Goal: Information Seeking & Learning: Learn about a topic

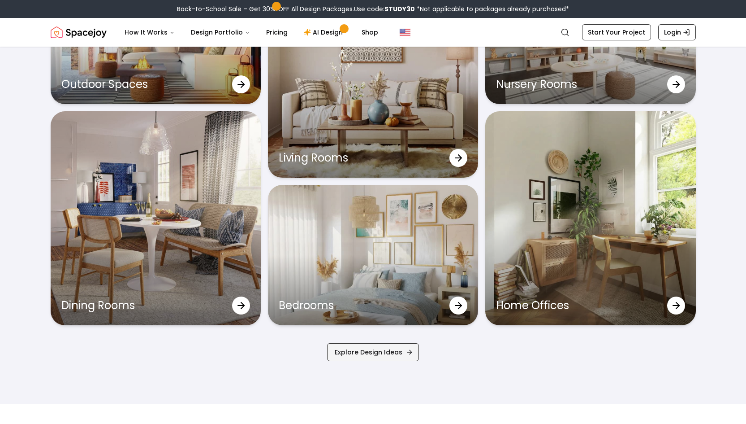
scroll to position [2973, 0]
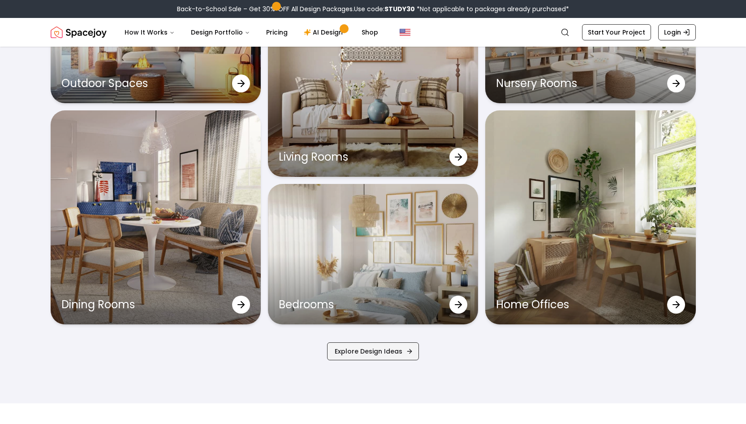
click at [360, 351] on link "Explore Design Ideas" at bounding box center [373, 351] width 92 height 18
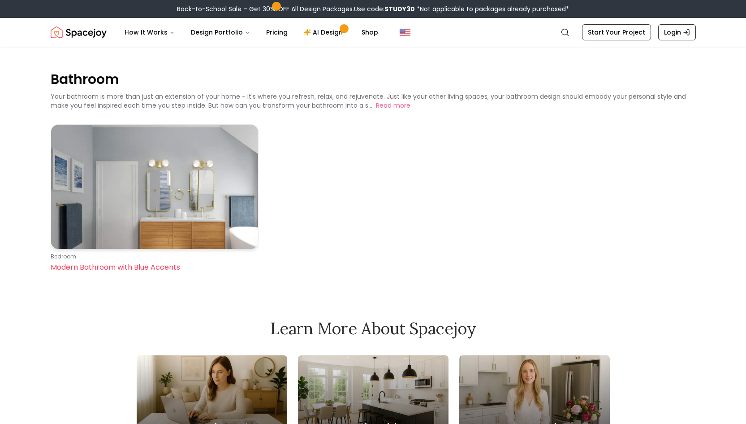
click at [142, 207] on img at bounding box center [154, 187] width 207 height 124
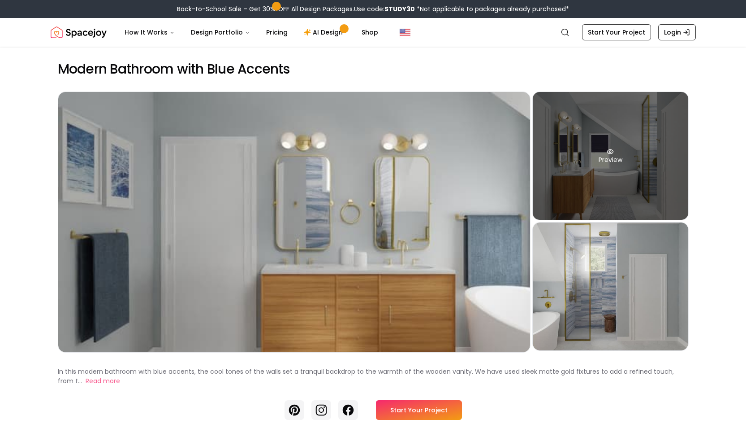
click at [619, 135] on div "Preview" at bounding box center [611, 156] width 156 height 128
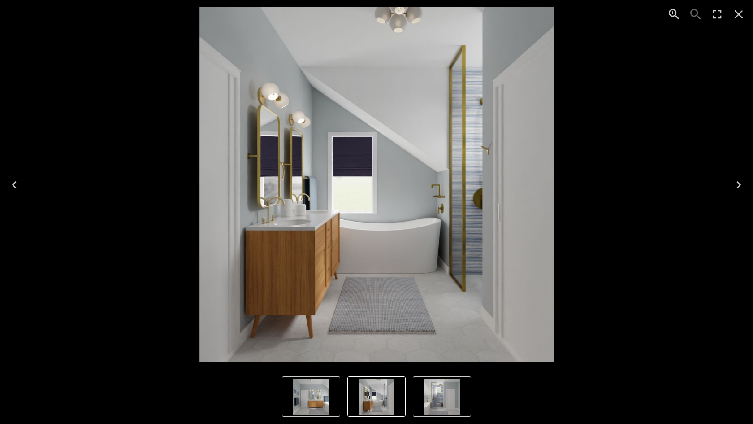
click at [619, 135] on div "2 of 3" at bounding box center [376, 184] width 739 height 355
click at [737, 187] on icon "Next" at bounding box center [739, 184] width 4 height 7
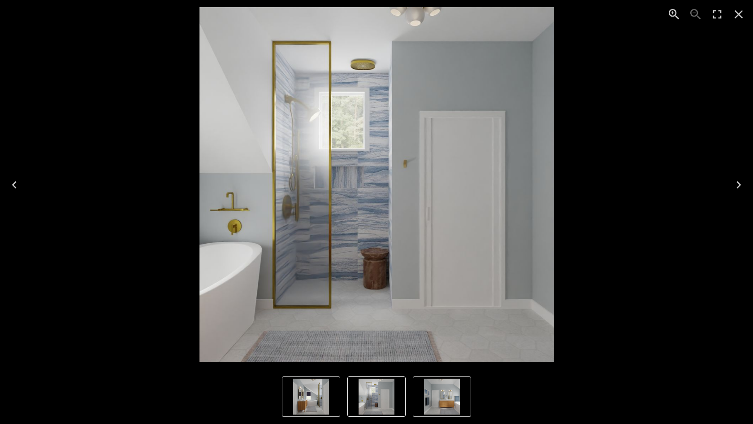
click at [737, 189] on icon "Next" at bounding box center [739, 185] width 14 height 14
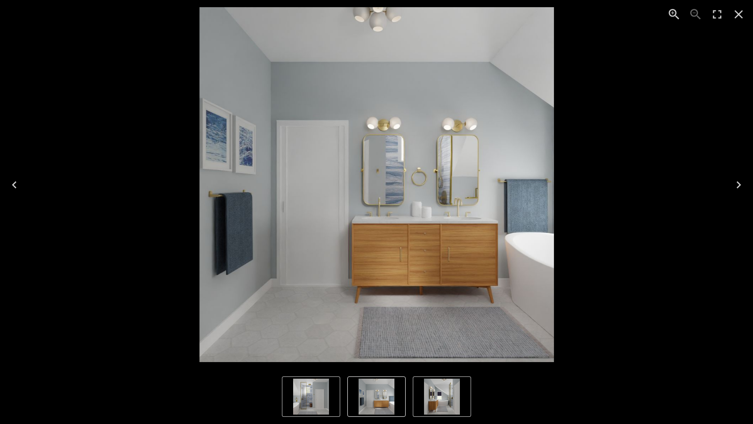
click at [737, 189] on icon "Next" at bounding box center [739, 185] width 14 height 14
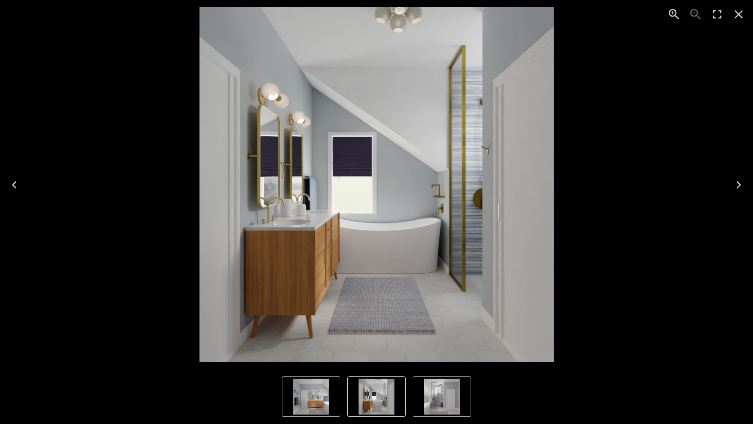
click at [737, 189] on icon "Next" at bounding box center [739, 185] width 14 height 14
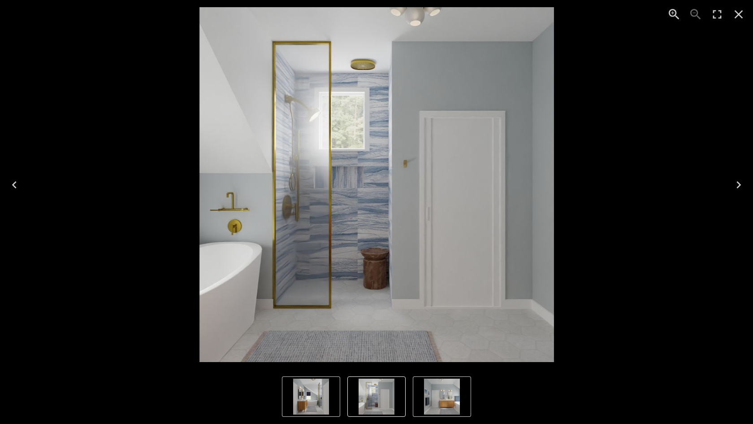
click at [737, 189] on icon "Next" at bounding box center [739, 185] width 14 height 14
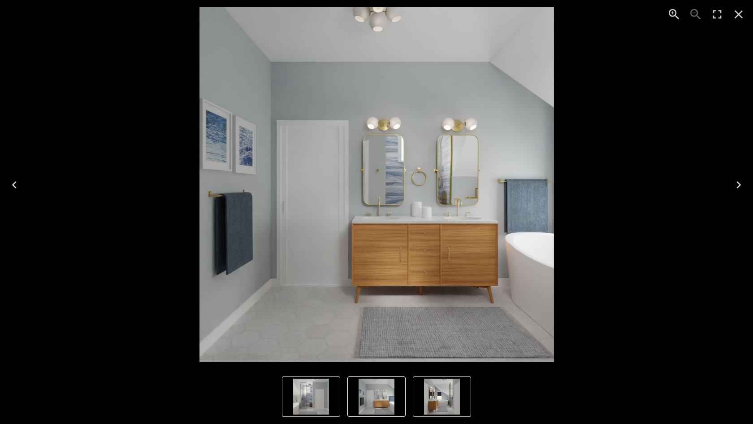
click at [736, 16] on icon "Close" at bounding box center [739, 14] width 14 height 14
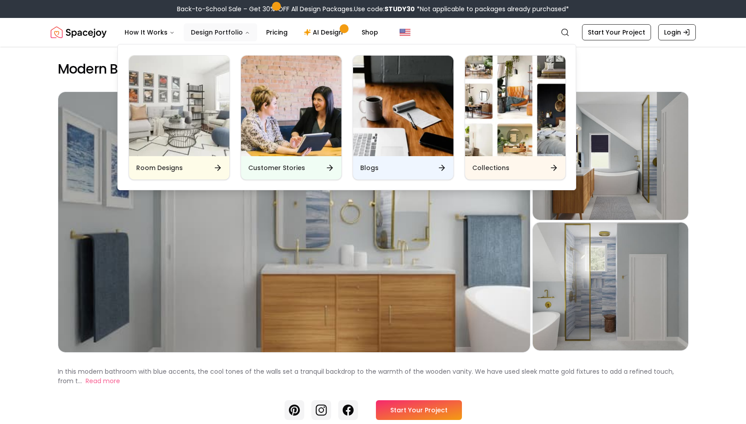
click at [236, 34] on button "Design Portfolio" at bounding box center [221, 32] width 74 height 18
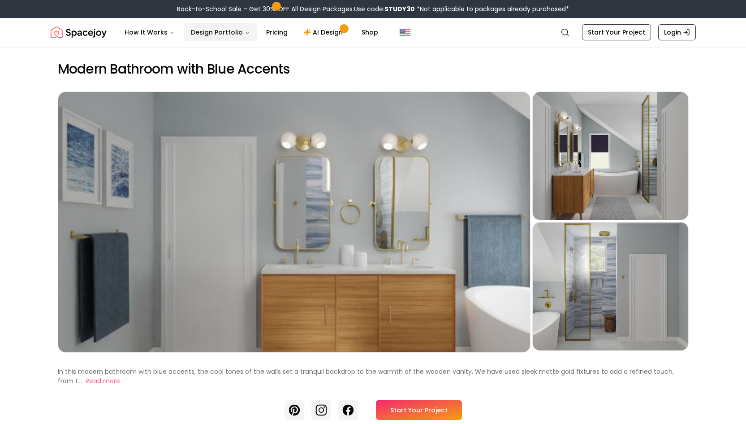
click at [233, 32] on button "Design Portfolio" at bounding box center [221, 32] width 74 height 18
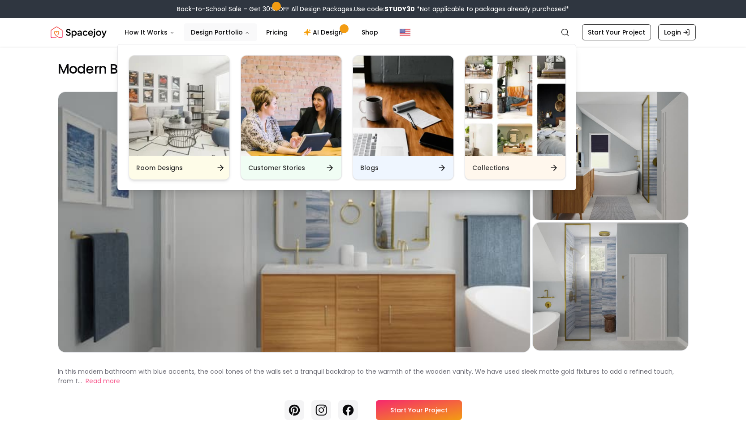
click at [212, 129] on img "Main" at bounding box center [179, 106] width 100 height 100
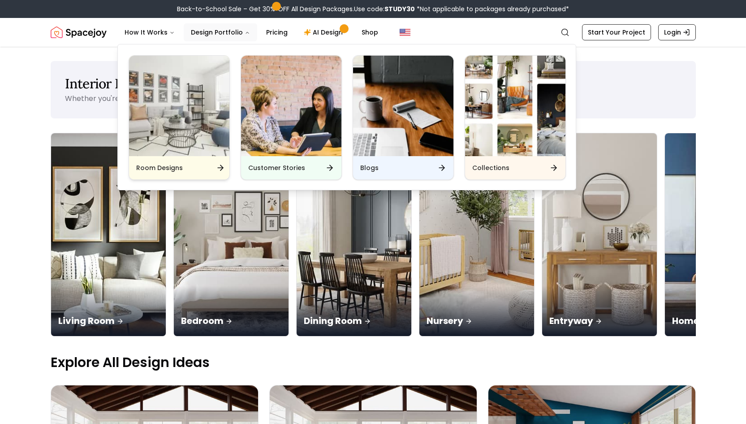
click at [217, 165] on icon "Main" at bounding box center [220, 167] width 9 height 9
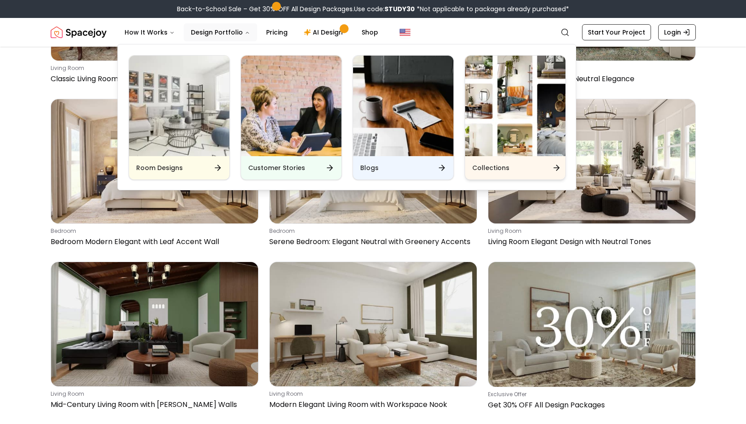
scroll to position [5826, 0]
click at [540, 154] on img "Main" at bounding box center [515, 106] width 100 height 100
